Goal: Task Accomplishment & Management: Manage account settings

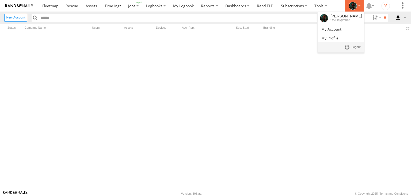
click at [355, 7] on icon at bounding box center [353, 6] width 8 height 8
click at [354, 48] on span at bounding box center [355, 47] width 9 height 6
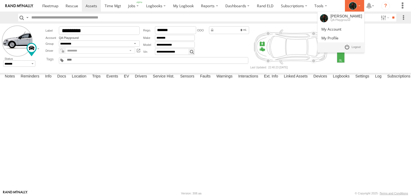
click at [349, 8] on div at bounding box center [355, 6] width 16 height 8
click at [355, 48] on span at bounding box center [355, 47] width 9 height 6
